Goal: Find specific page/section: Find specific page/section

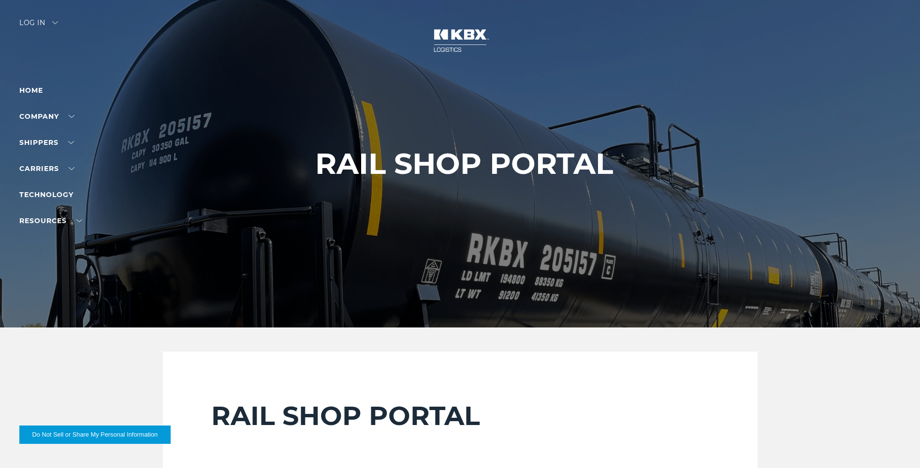
click at [44, 17] on div at bounding box center [464, 164] width 928 height 328
click at [44, 19] on div "Log in" at bounding box center [38, 26] width 39 height 14
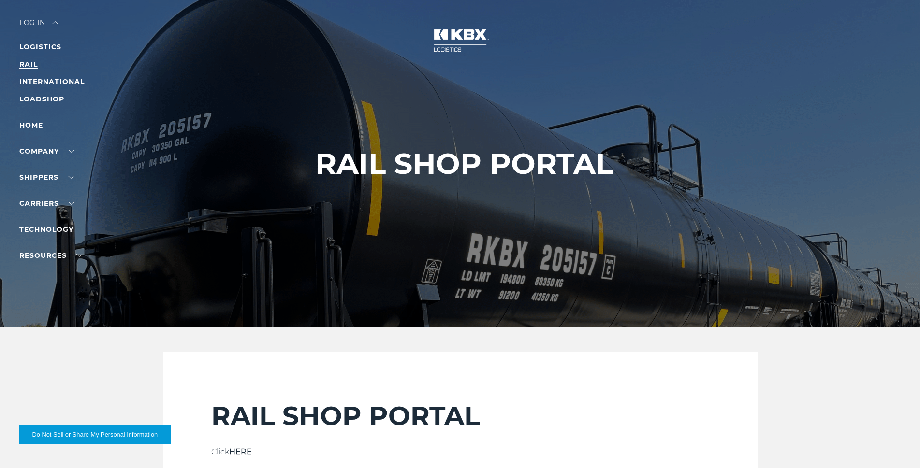
click at [23, 65] on link "RAIL" at bounding box center [28, 64] width 18 height 9
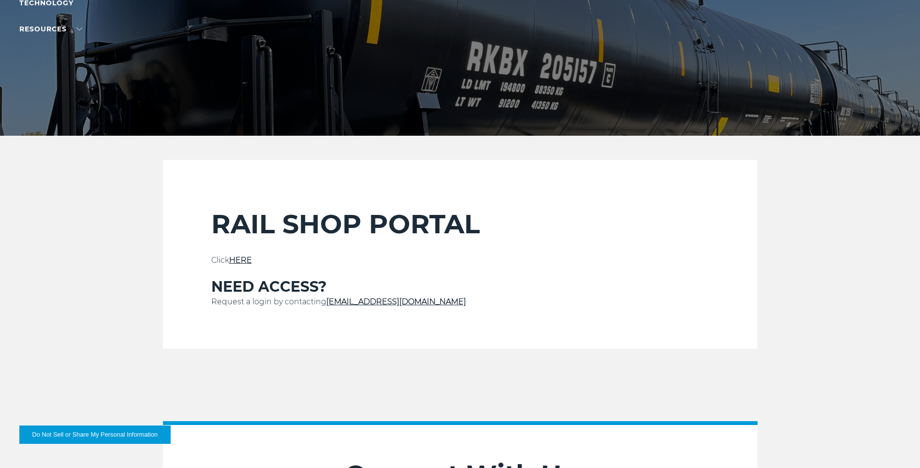
scroll to position [193, 0]
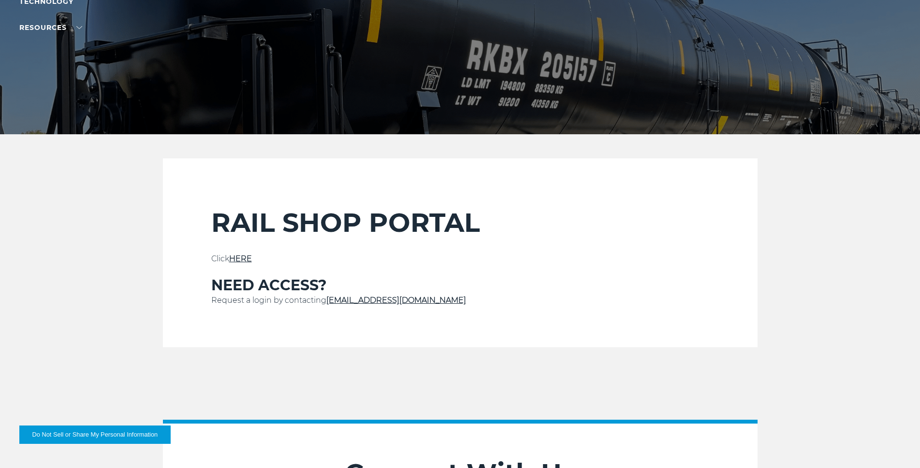
click at [245, 254] on p "Click HERE" at bounding box center [460, 259] width 498 height 12
click at [242, 258] on link "HERE" at bounding box center [240, 258] width 23 height 9
